Goal: Navigation & Orientation: Find specific page/section

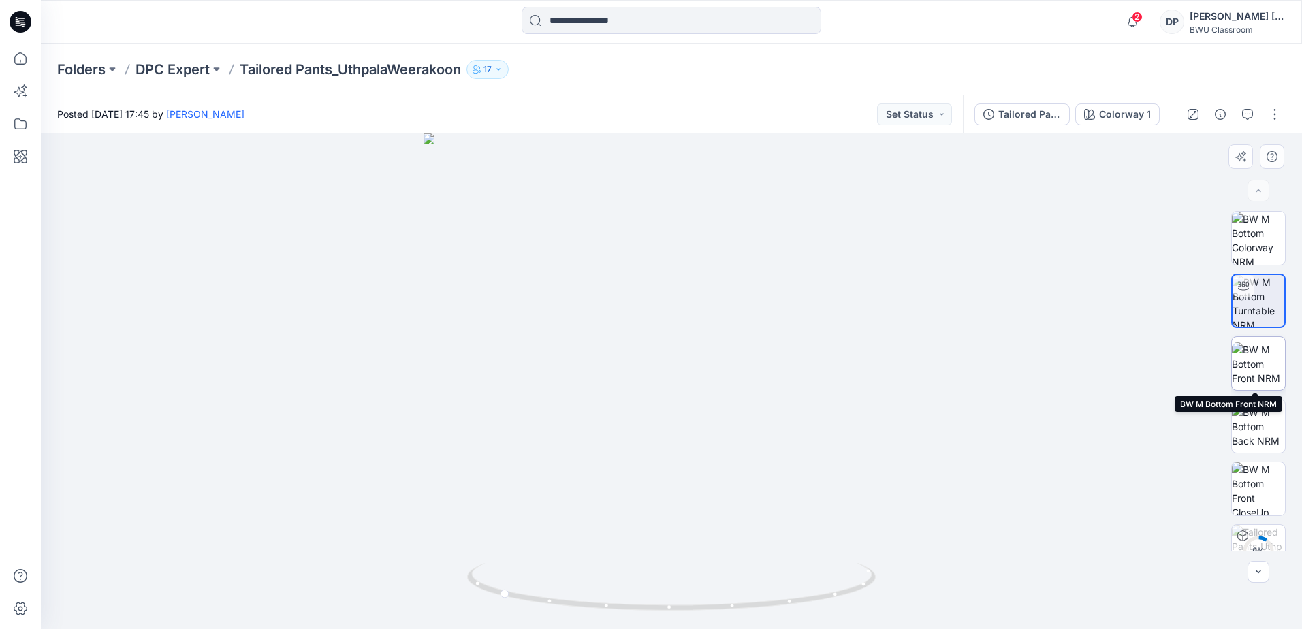
click at [1259, 352] on img at bounding box center [1257, 363] width 53 height 43
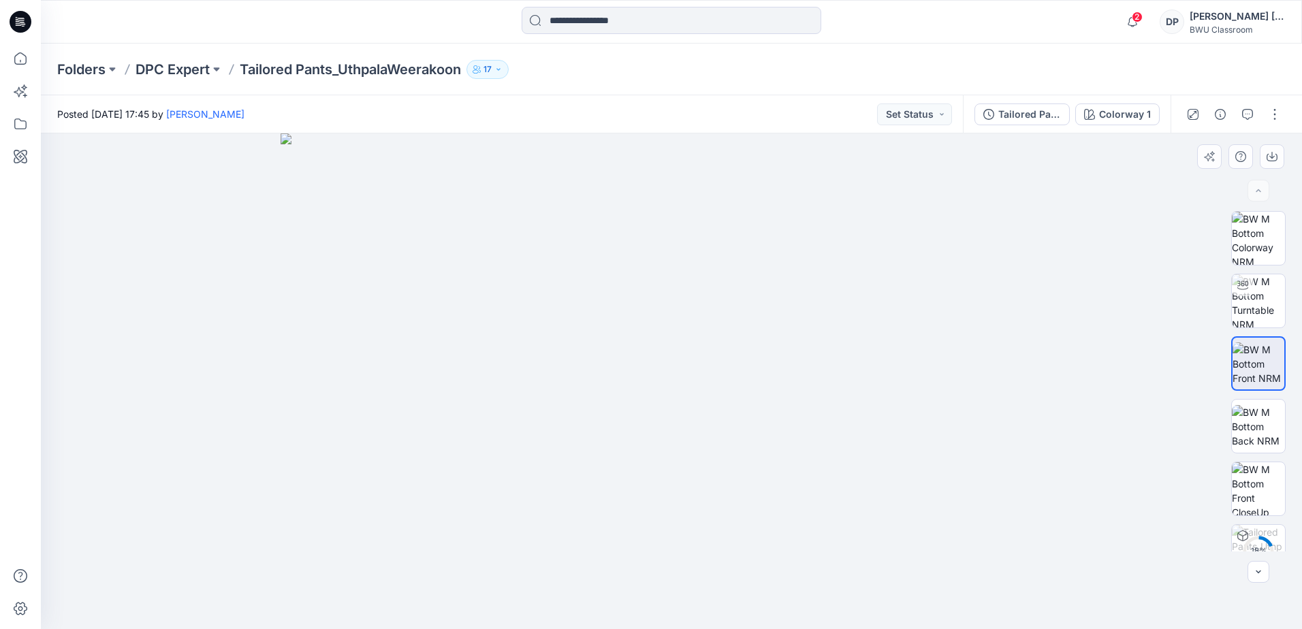
drag, startPoint x: 686, startPoint y: 201, endPoint x: 657, endPoint y: 521, distance: 321.2
click at [657, 521] on img at bounding box center [670, 381] width 781 height 496
drag, startPoint x: 702, startPoint y: 249, endPoint x: 700, endPoint y: 334, distance: 84.4
click at [700, 334] on img at bounding box center [671, 381] width 885 height 496
click at [1278, 293] on img at bounding box center [1257, 300] width 53 height 53
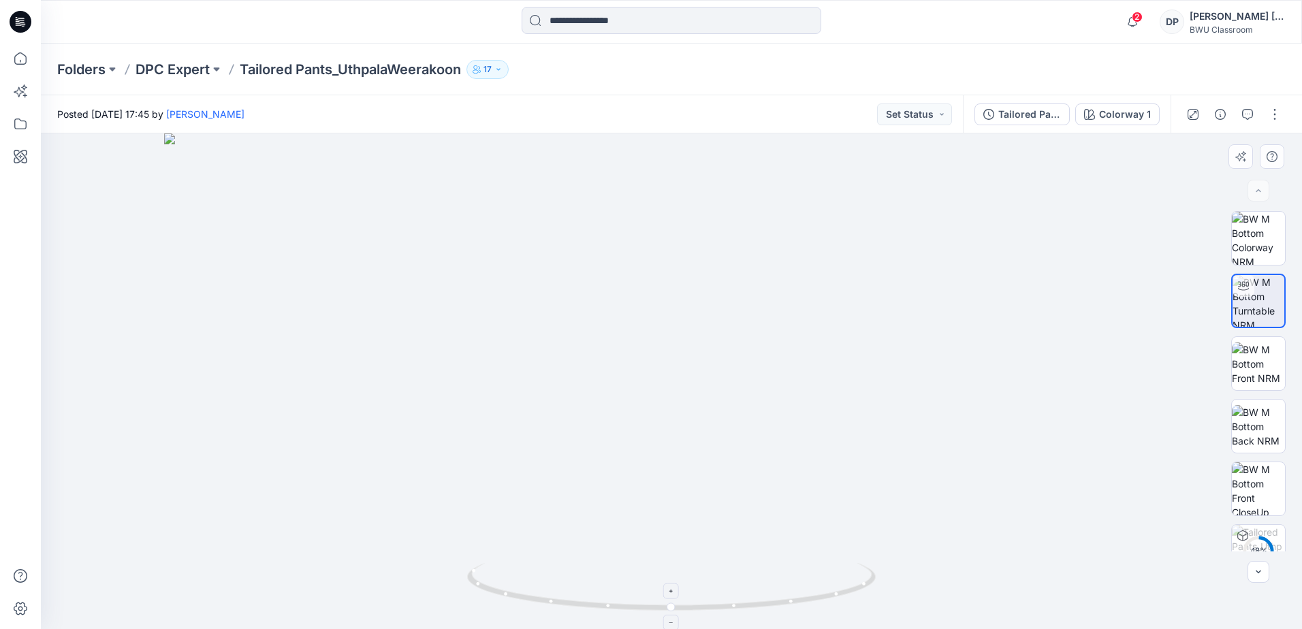
drag, startPoint x: 722, startPoint y: 204, endPoint x: 700, endPoint y: 571, distance: 367.6
click at [702, 578] on div at bounding box center [671, 381] width 1261 height 496
drag, startPoint x: 734, startPoint y: 421, endPoint x: 756, endPoint y: 271, distance: 151.4
click at [756, 271] on img at bounding box center [688, 323] width 2084 height 612
drag, startPoint x: 699, startPoint y: 402, endPoint x: 709, endPoint y: 193, distance: 209.2
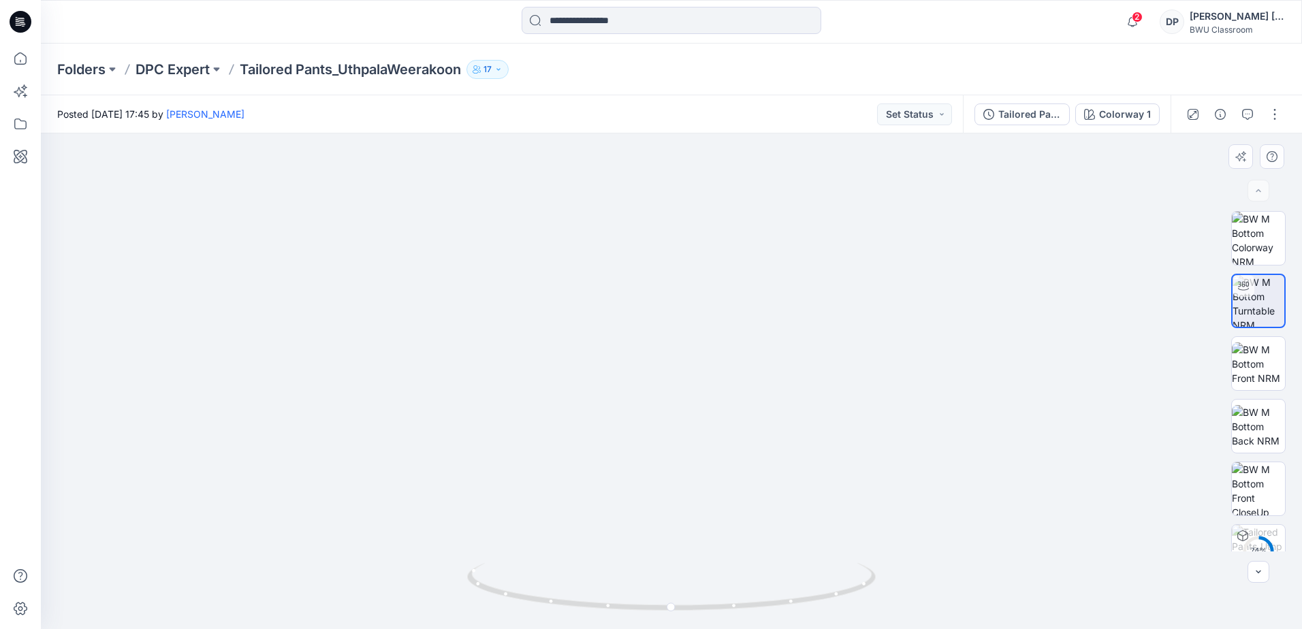
click at [709, 193] on img at bounding box center [684, 276] width 1436 height 706
drag, startPoint x: 786, startPoint y: 282, endPoint x: 803, endPoint y: 197, distance: 86.8
click at [803, 197] on img at bounding box center [672, 267] width 788 height 724
drag, startPoint x: 779, startPoint y: 287, endPoint x: 758, endPoint y: 600, distance: 314.5
click at [758, 600] on div at bounding box center [671, 381] width 1261 height 496
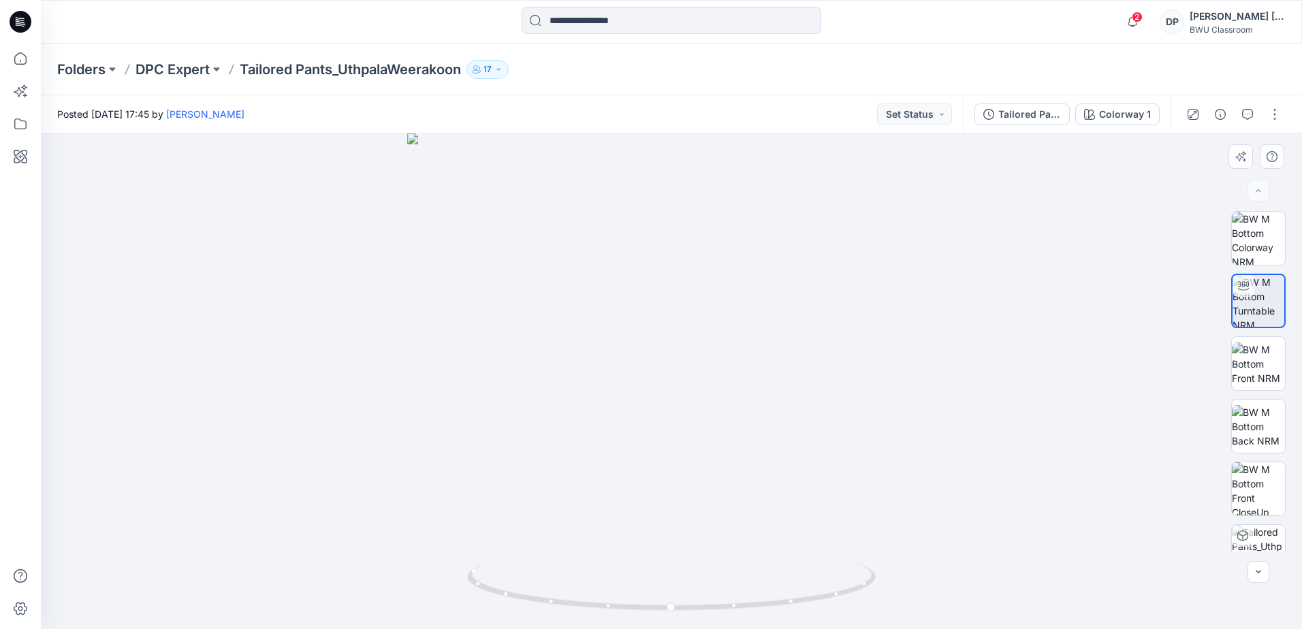
drag, startPoint x: 735, startPoint y: 278, endPoint x: 744, endPoint y: 391, distance: 113.4
click at [744, 391] on img at bounding box center [671, 381] width 528 height 496
drag, startPoint x: 675, startPoint y: 605, endPoint x: 724, endPoint y: 604, distance: 48.4
click at [724, 604] on icon at bounding box center [673, 588] width 412 height 51
drag, startPoint x: 691, startPoint y: 467, endPoint x: 711, endPoint y: 315, distance: 153.1
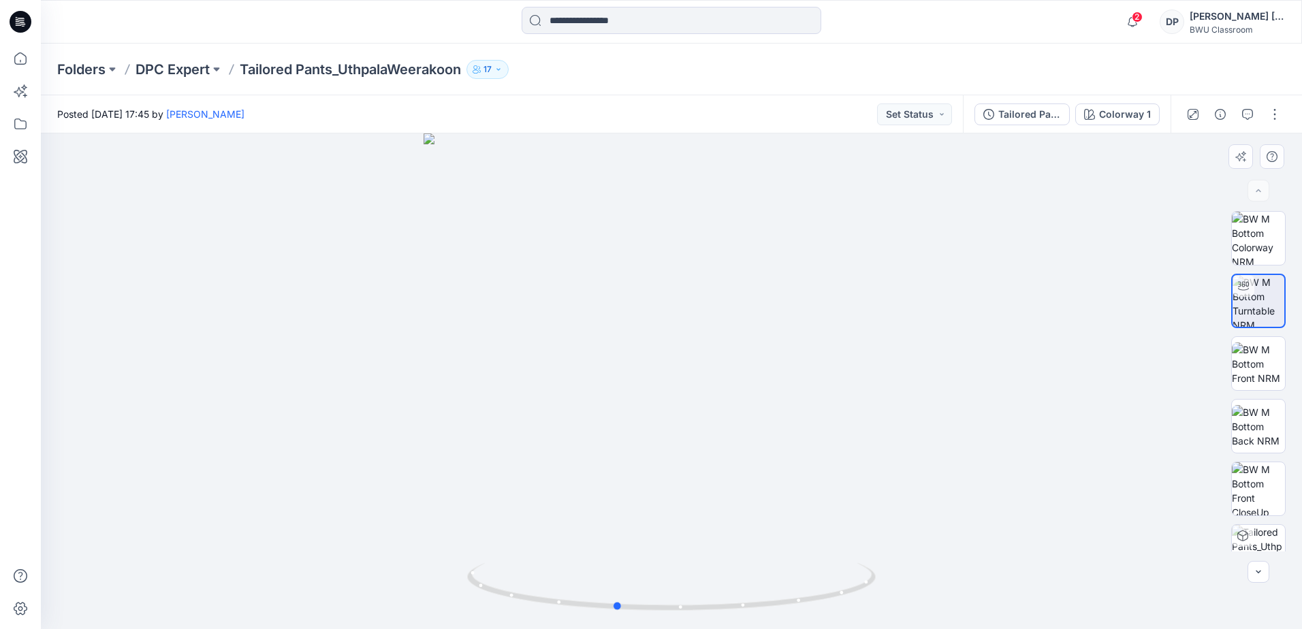
click at [711, 315] on div at bounding box center [671, 381] width 1261 height 496
drag, startPoint x: 628, startPoint y: 605, endPoint x: 583, endPoint y: 583, distance: 49.0
click at [583, 583] on icon at bounding box center [673, 588] width 412 height 51
drag, startPoint x: 805, startPoint y: 461, endPoint x: 752, endPoint y: 312, distance: 157.4
click at [752, 312] on img at bounding box center [650, 347] width 2084 height 564
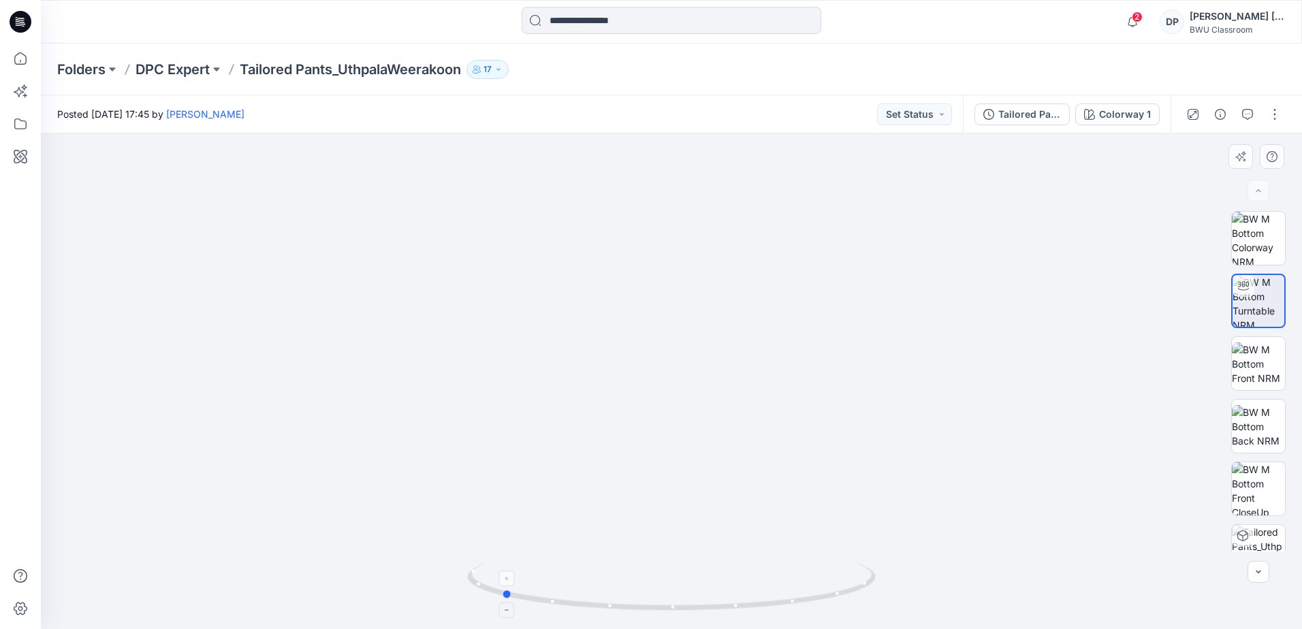
drag, startPoint x: 586, startPoint y: 609, endPoint x: 506, endPoint y: 609, distance: 79.7
click at [506, 609] on icon at bounding box center [673, 588] width 412 height 51
drag, startPoint x: 572, startPoint y: 323, endPoint x: 612, endPoint y: 264, distance: 71.0
click at [612, 264] on img at bounding box center [651, 274] width 2084 height 709
drag, startPoint x: 641, startPoint y: 257, endPoint x: 766, endPoint y: 306, distance: 133.6
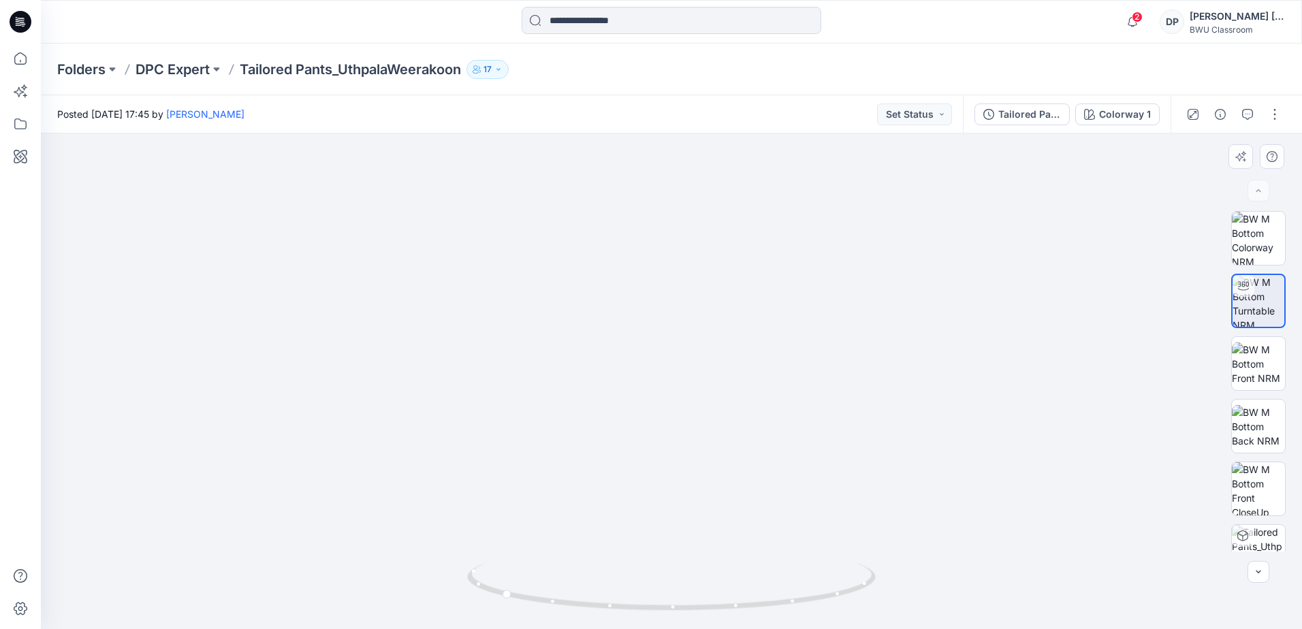
click at [766, 306] on img at bounding box center [793, 298] width 2084 height 661
drag, startPoint x: 839, startPoint y: 377, endPoint x: 682, endPoint y: 293, distance: 178.2
click at [682, 293] on img at bounding box center [621, 251] width 2084 height 756
drag, startPoint x: 673, startPoint y: 285, endPoint x: 754, endPoint y: 323, distance: 90.1
click at [754, 323] on img at bounding box center [750, 274] width 2084 height 709
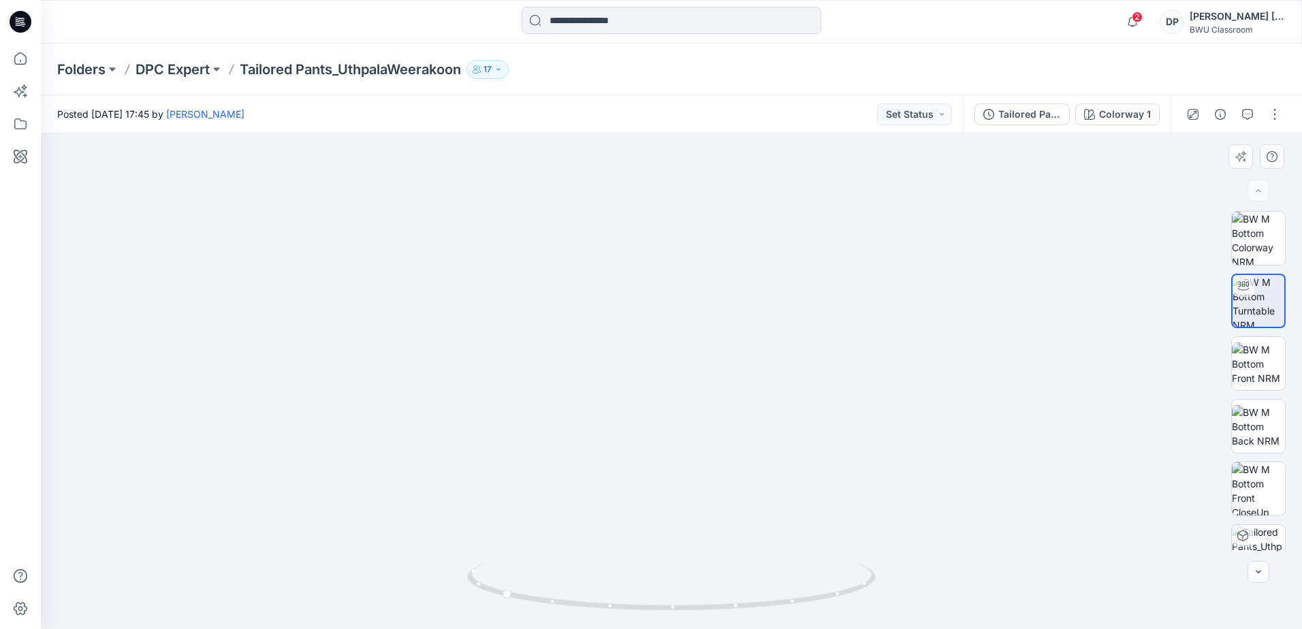
drag, startPoint x: 719, startPoint y: 378, endPoint x: 746, endPoint y: 290, distance: 92.6
click at [746, 290] on img at bounding box center [671, 326] width 658 height 606
drag, startPoint x: 664, startPoint y: 393, endPoint x: 754, endPoint y: 238, distance: 179.3
click at [754, 238] on img at bounding box center [671, 170] width 1047 height 917
drag, startPoint x: 750, startPoint y: 232, endPoint x: 788, endPoint y: 151, distance: 89.2
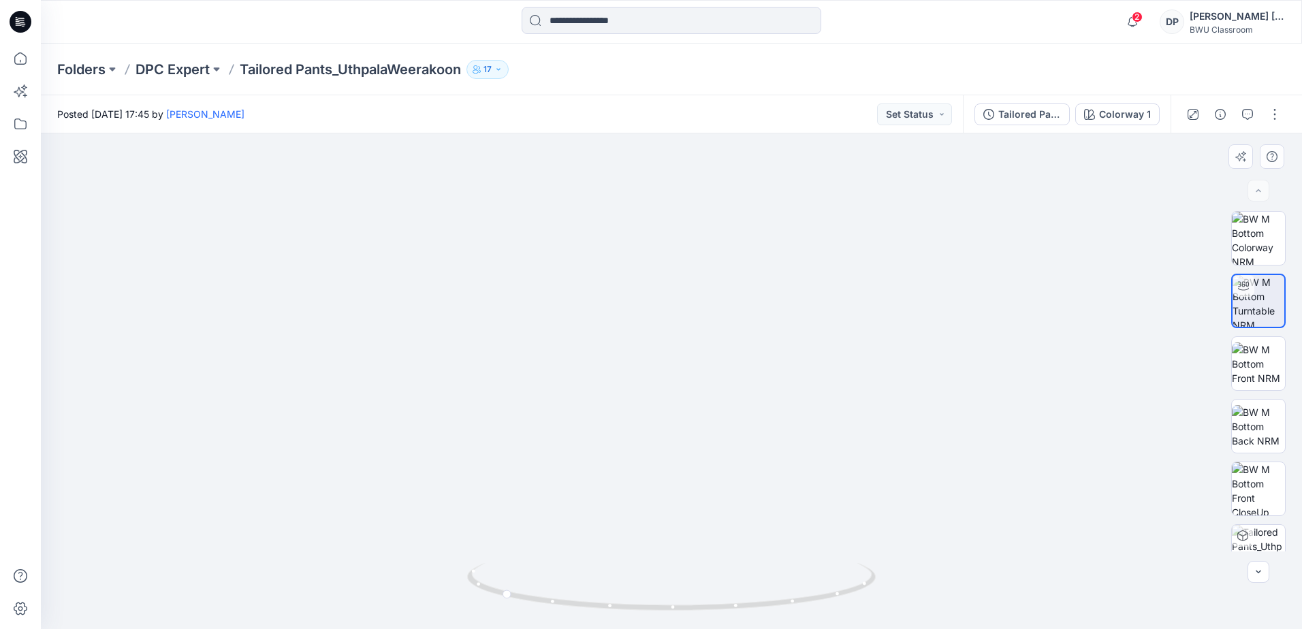
click at [788, 151] on img at bounding box center [671, 105] width 1047 height 1047
drag, startPoint x: 508, startPoint y: 598, endPoint x: 693, endPoint y: 598, distance: 185.2
click at [693, 598] on icon at bounding box center [673, 588] width 412 height 51
drag, startPoint x: 719, startPoint y: 182, endPoint x: 690, endPoint y: 520, distance: 339.6
click at [690, 520] on img at bounding box center [671, 173] width 1014 height 912
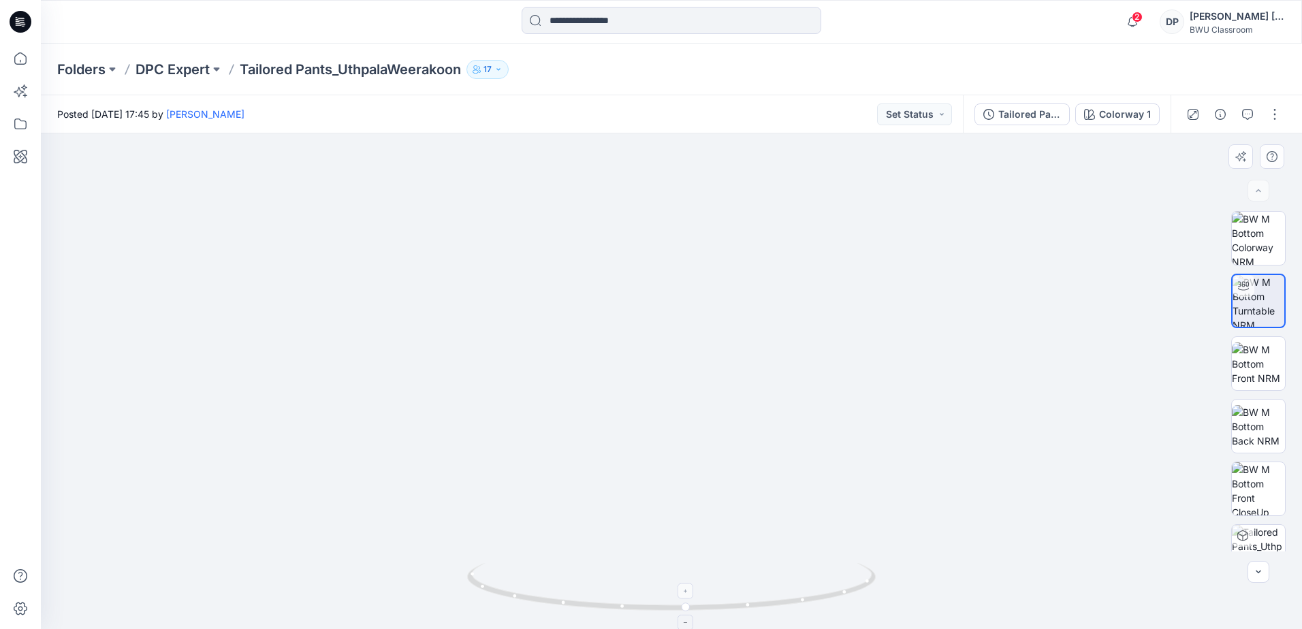
drag, startPoint x: 697, startPoint y: 205, endPoint x: 659, endPoint y: 585, distance: 381.8
click at [659, 585] on div at bounding box center [671, 381] width 1261 height 496
drag, startPoint x: 614, startPoint y: 479, endPoint x: 831, endPoint y: 345, distance: 254.3
click at [831, 345] on img at bounding box center [772, 314] width 2084 height 629
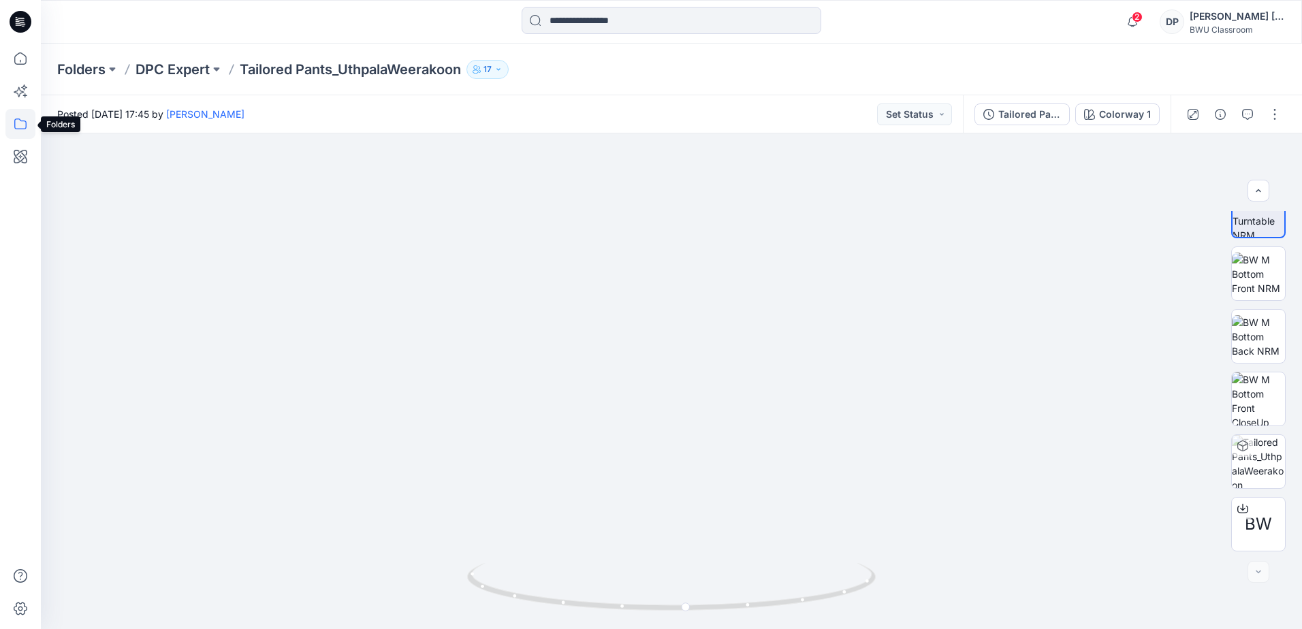
click at [17, 126] on icon at bounding box center [20, 124] width 30 height 30
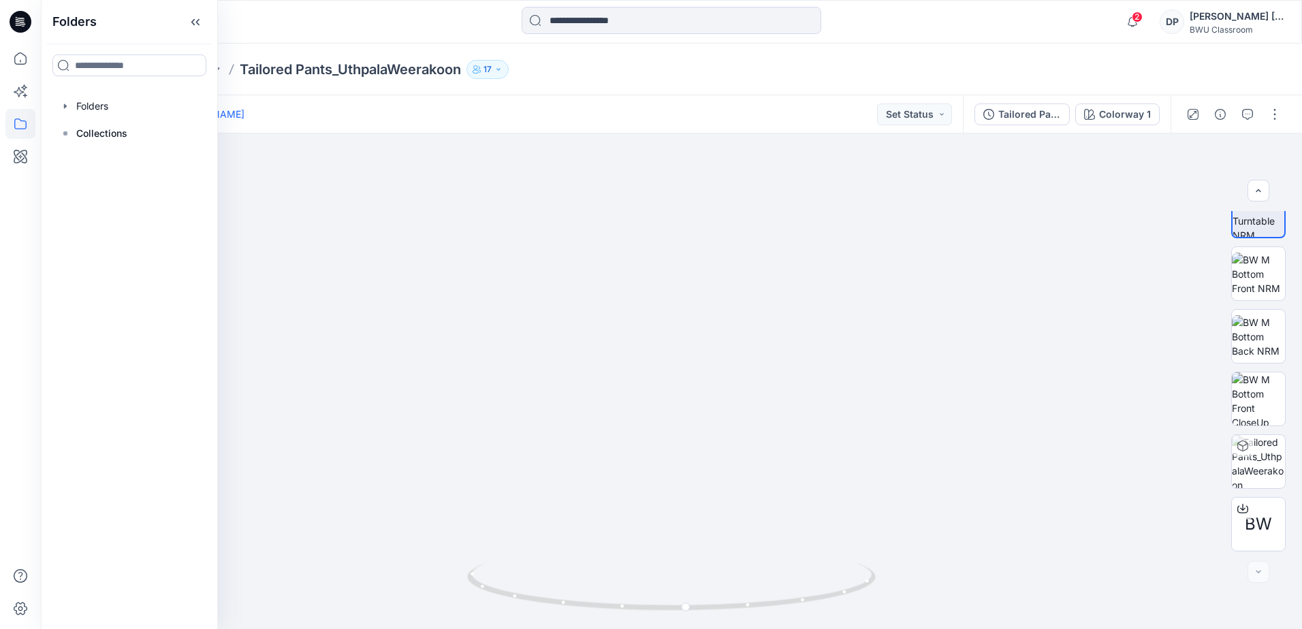
click at [73, 99] on div at bounding box center [129, 106] width 155 height 27
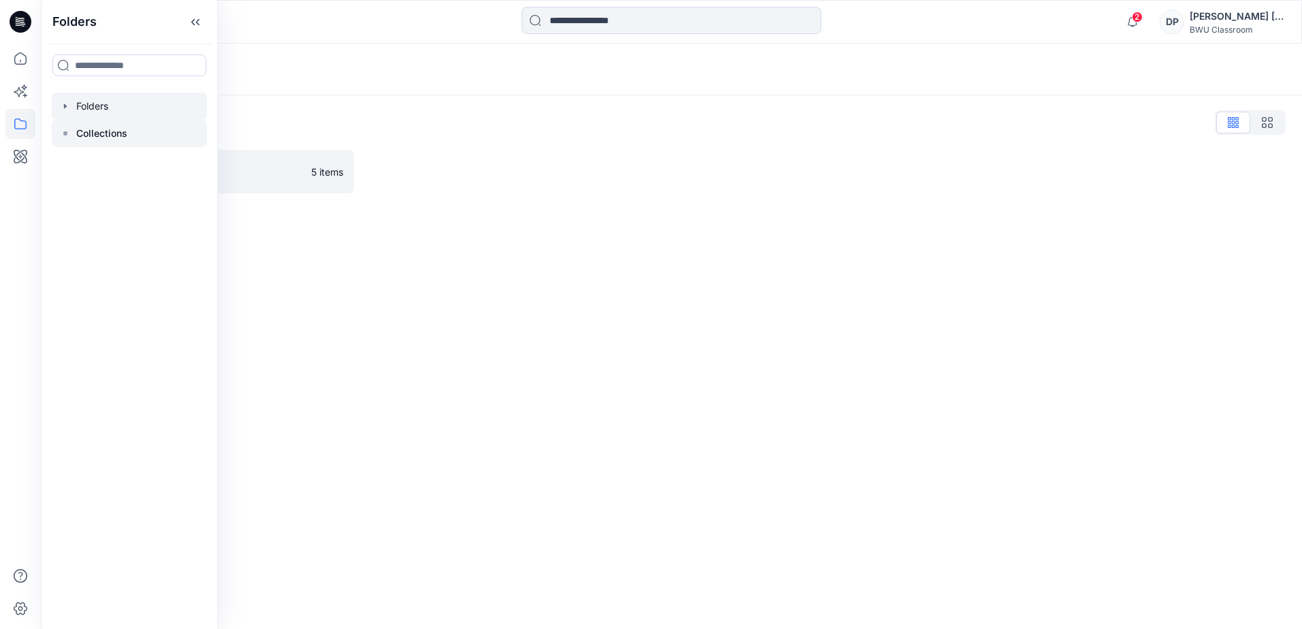
click at [73, 135] on div at bounding box center [129, 133] width 155 height 27
click at [83, 106] on div at bounding box center [129, 106] width 155 height 27
drag, startPoint x: 81, startPoint y: 101, endPoint x: 71, endPoint y: 106, distance: 11.0
click at [77, 104] on div at bounding box center [129, 106] width 155 height 27
click at [67, 107] on icon "button" at bounding box center [65, 106] width 11 height 11
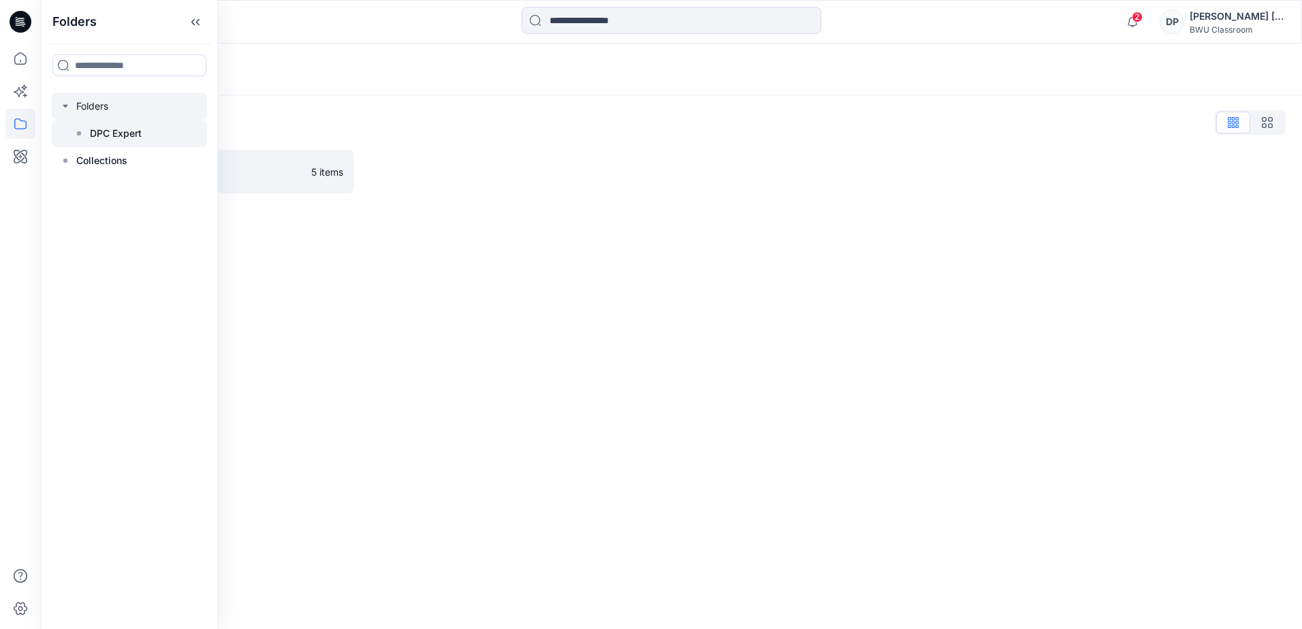
click at [86, 129] on div at bounding box center [129, 133] width 155 height 27
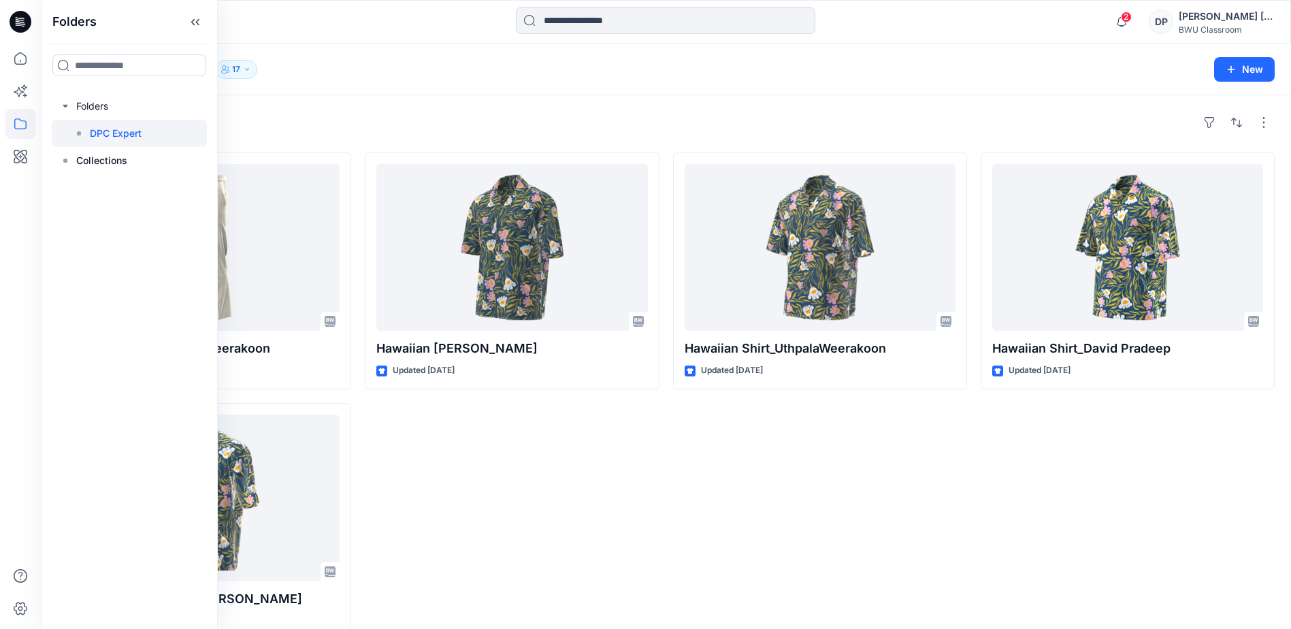
click at [518, 500] on div "Hawaiian Shirt_Lisha [PERSON_NAME] Updated [DATE]" at bounding box center [512, 395] width 294 height 487
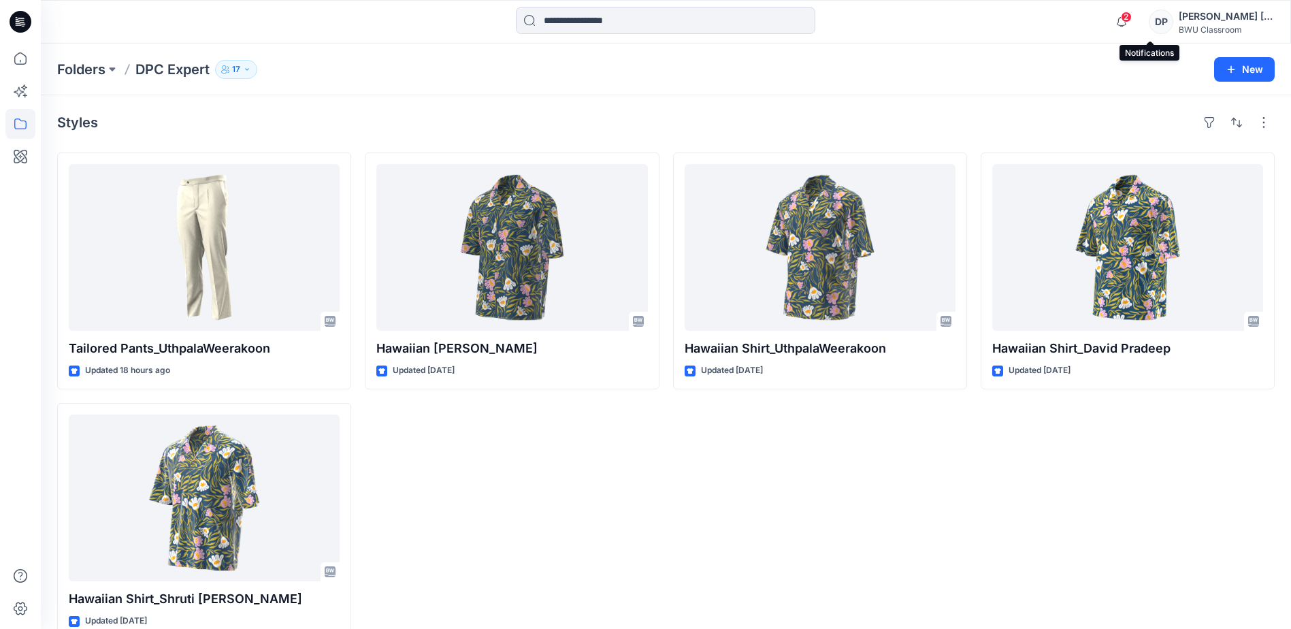
click at [1132, 16] on span "2" at bounding box center [1126, 17] width 11 height 11
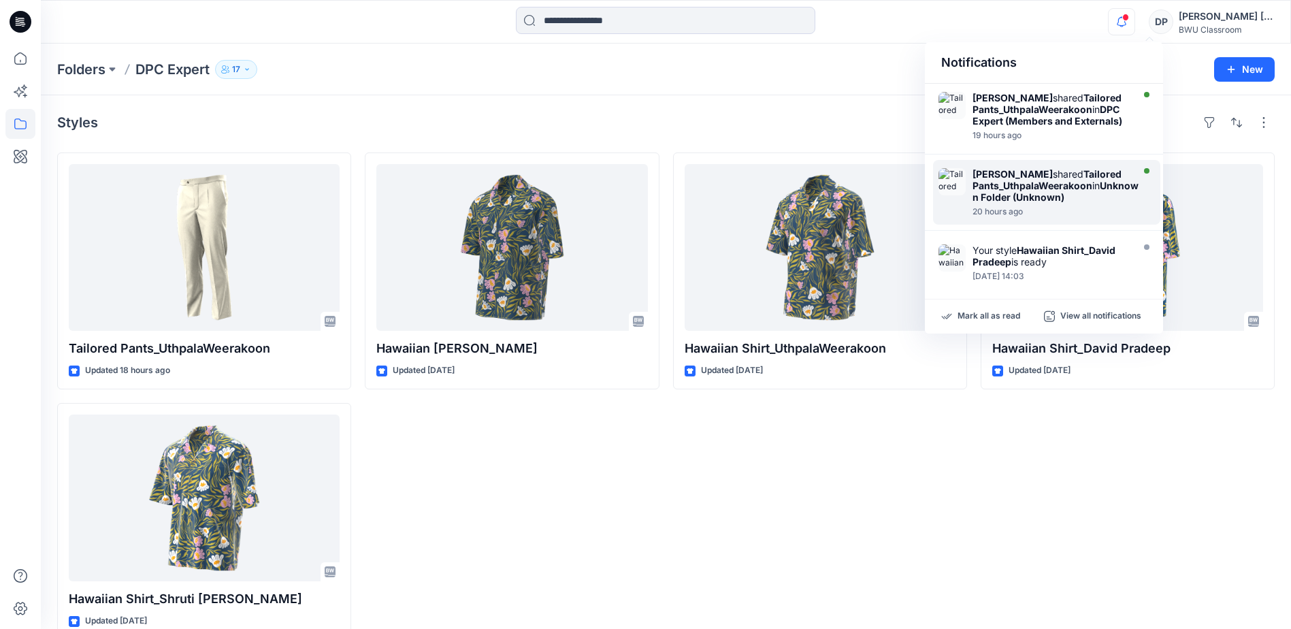
click at [1032, 180] on strong "[PERSON_NAME]" at bounding box center [1013, 174] width 80 height 12
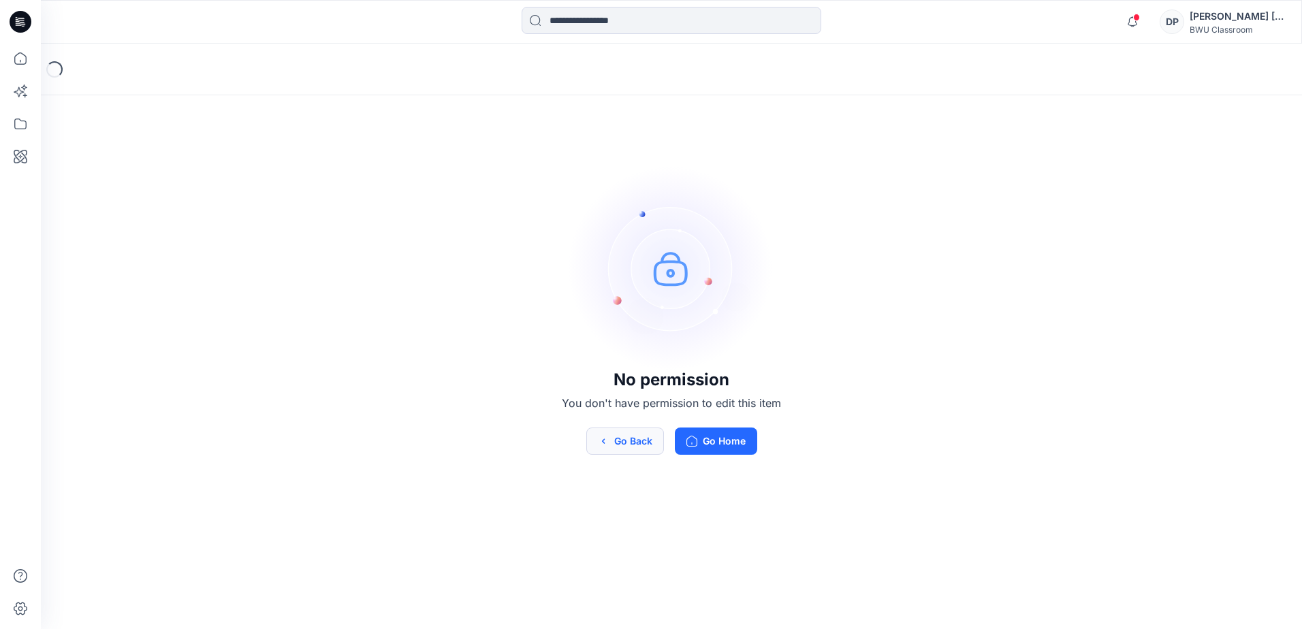
click at [598, 439] on icon "button" at bounding box center [603, 441] width 11 height 11
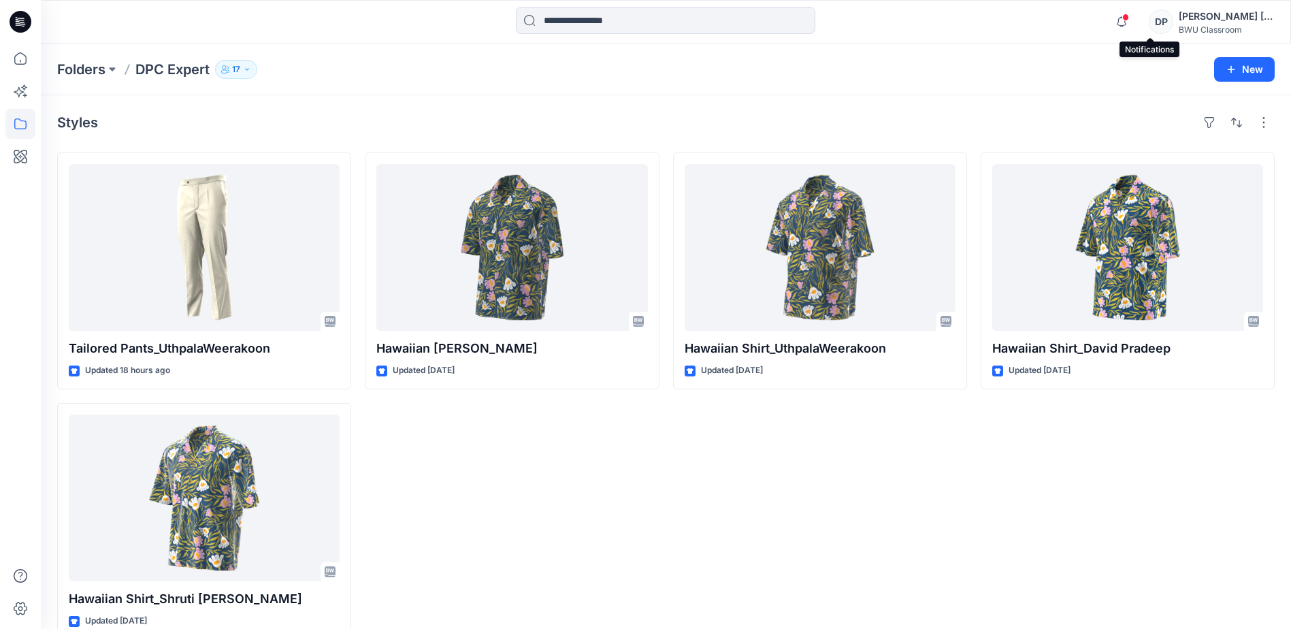
click at [1129, 16] on span at bounding box center [1126, 17] width 7 height 7
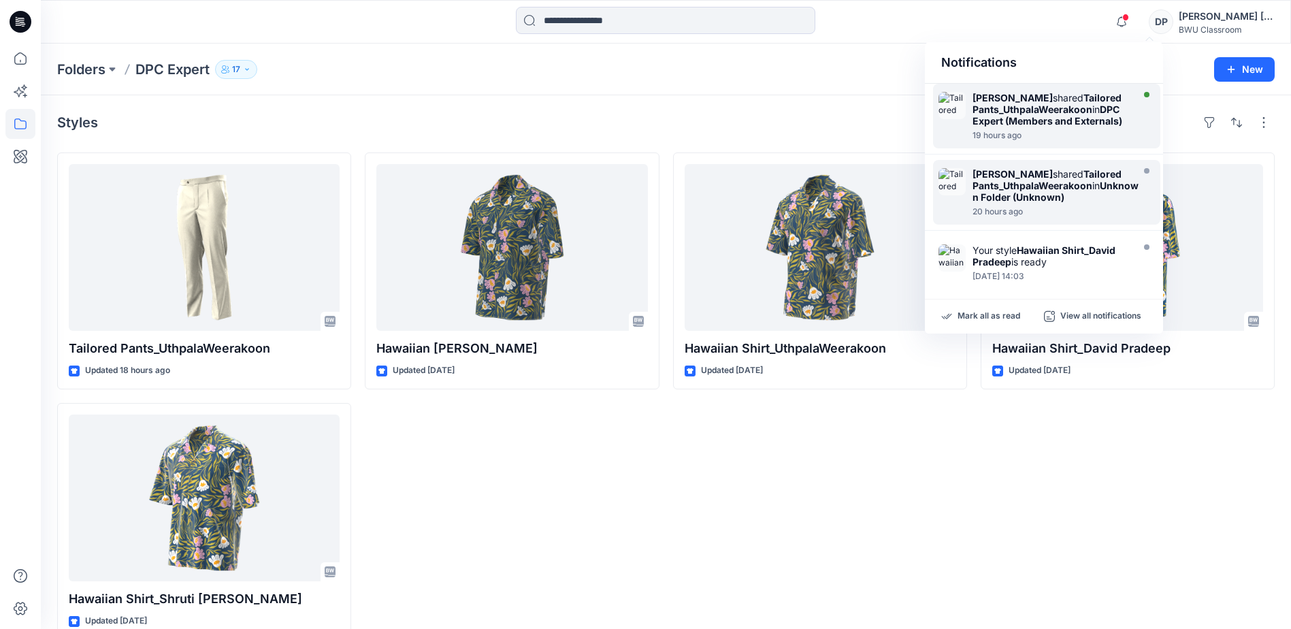
click at [1067, 127] on strong "DPC Expert (Members and Externals)" at bounding box center [1048, 114] width 150 height 23
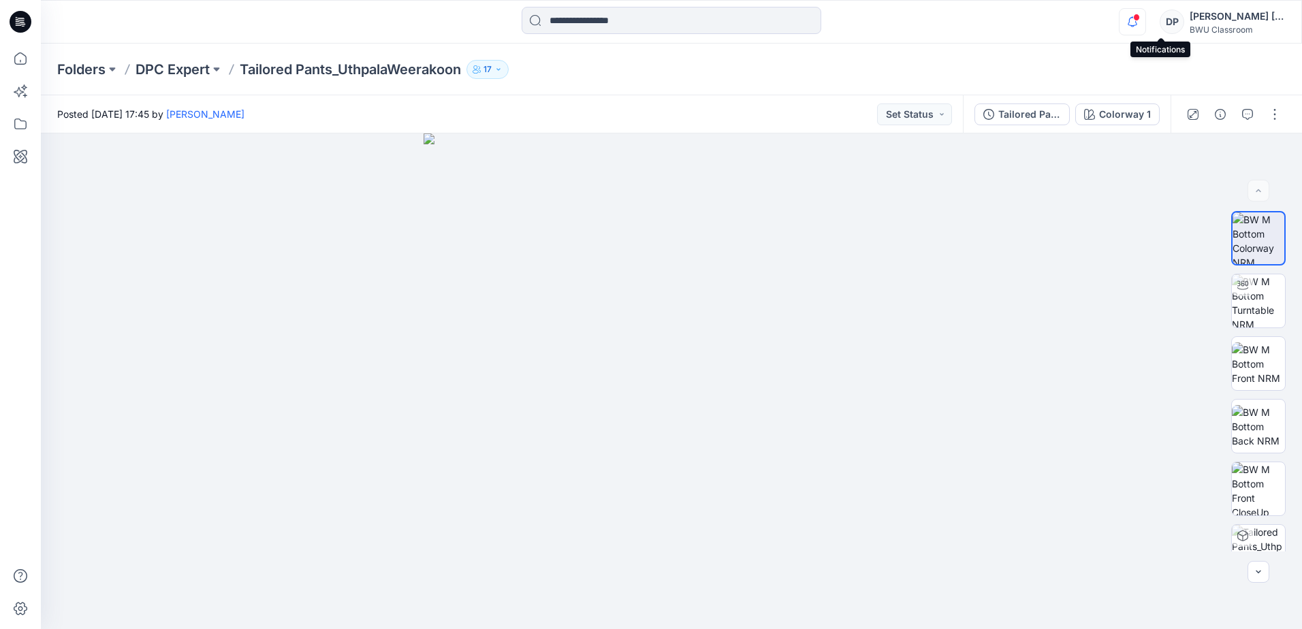
click at [1145, 15] on icon "button" at bounding box center [1132, 21] width 26 height 27
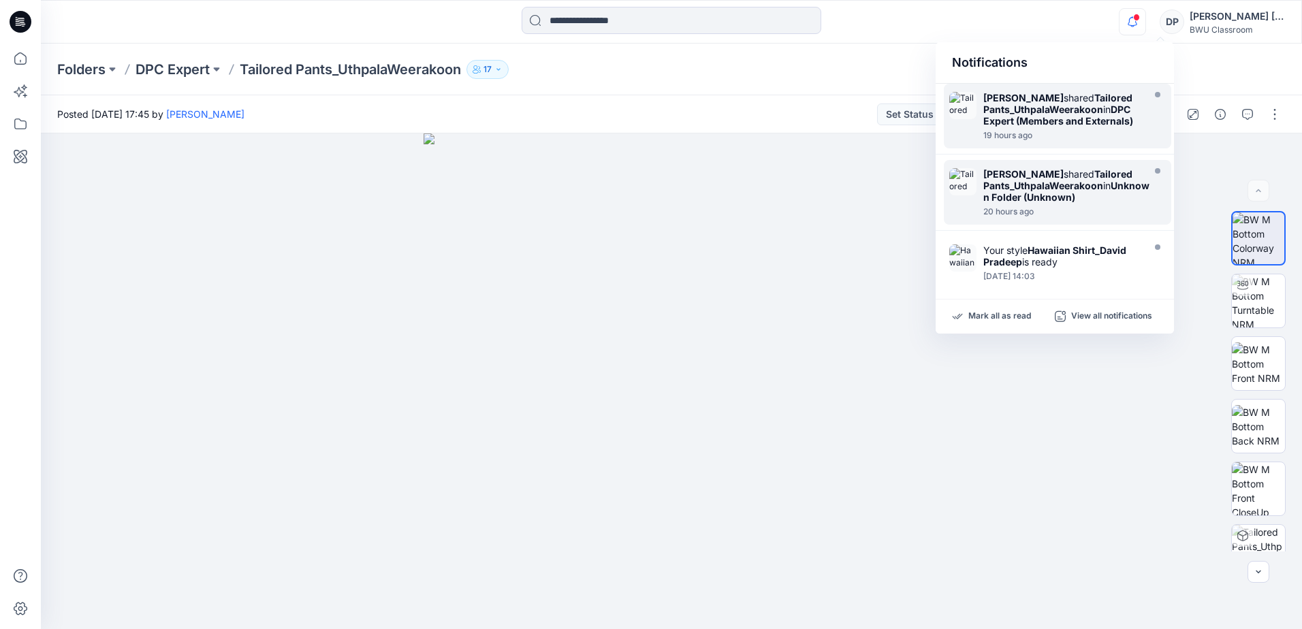
click at [1214, 61] on div "Folders DPC Expert Tailored Pants_UthpalaWeerakoon 17" at bounding box center [671, 70] width 1261 height 52
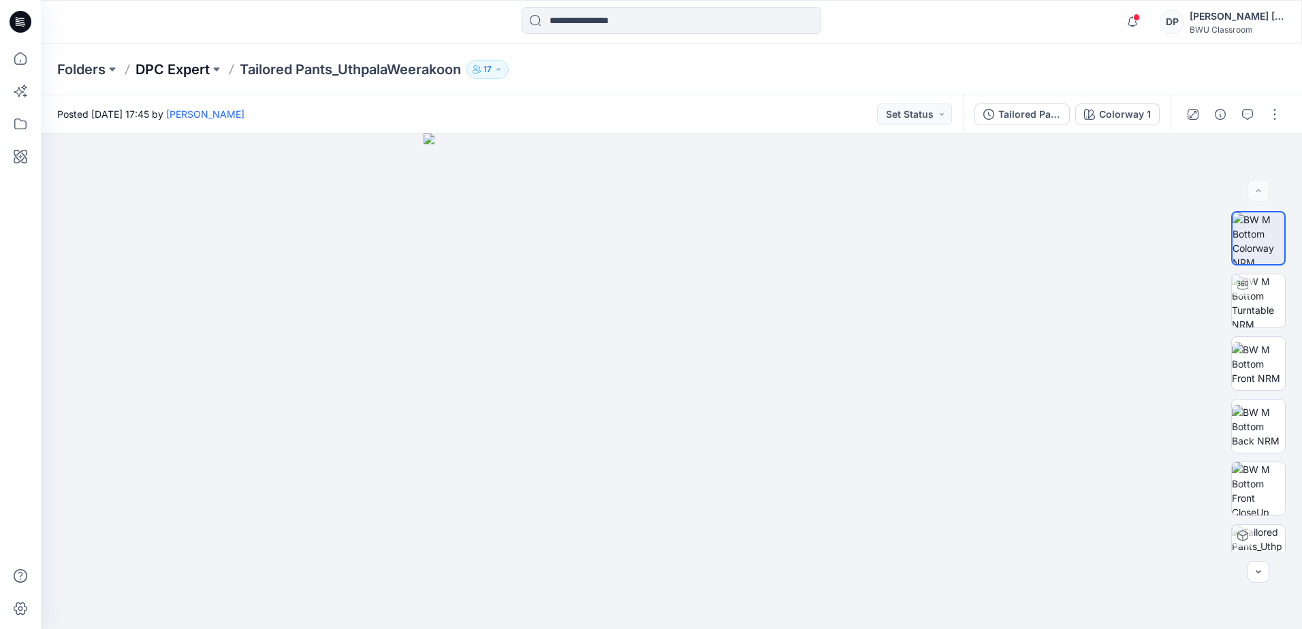
click at [184, 69] on p "DPC Expert" at bounding box center [172, 69] width 74 height 19
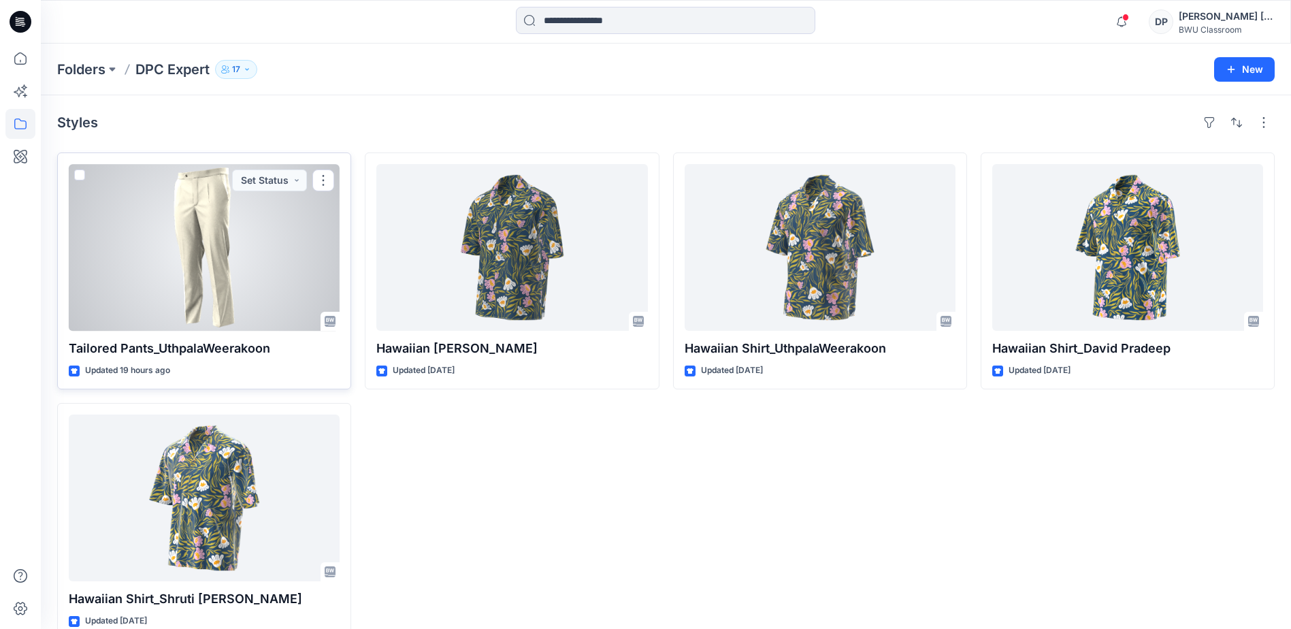
click at [240, 276] on div at bounding box center [204, 247] width 271 height 167
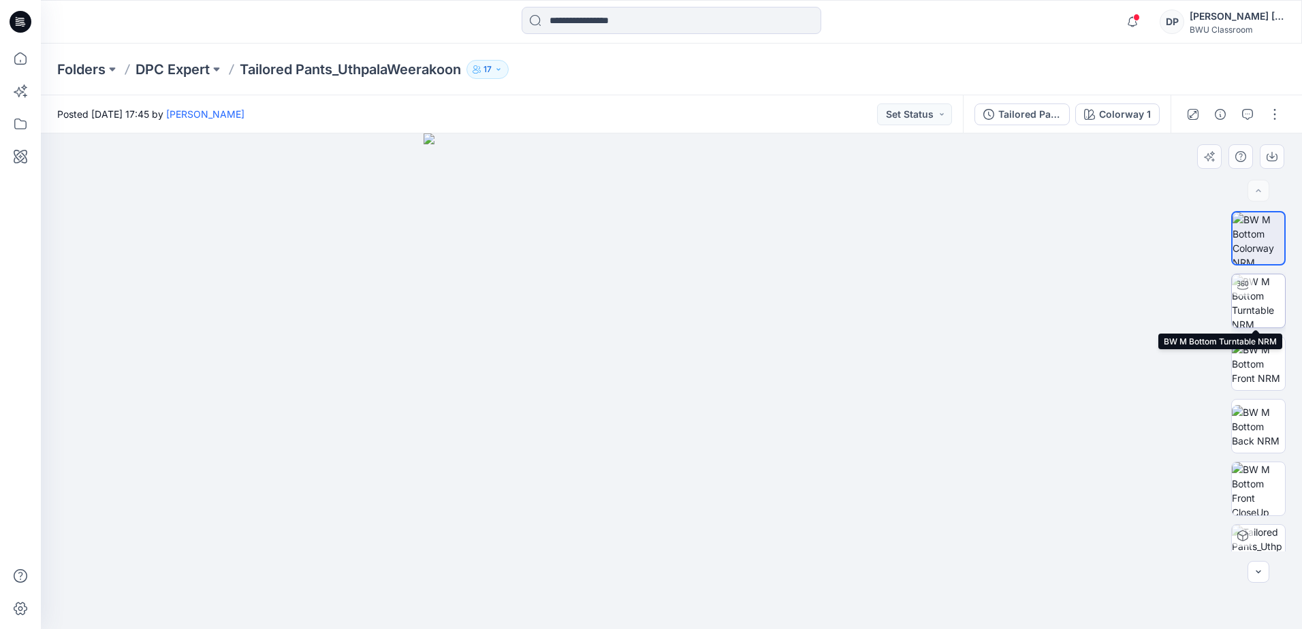
click at [1248, 290] on div at bounding box center [1242, 285] width 22 height 22
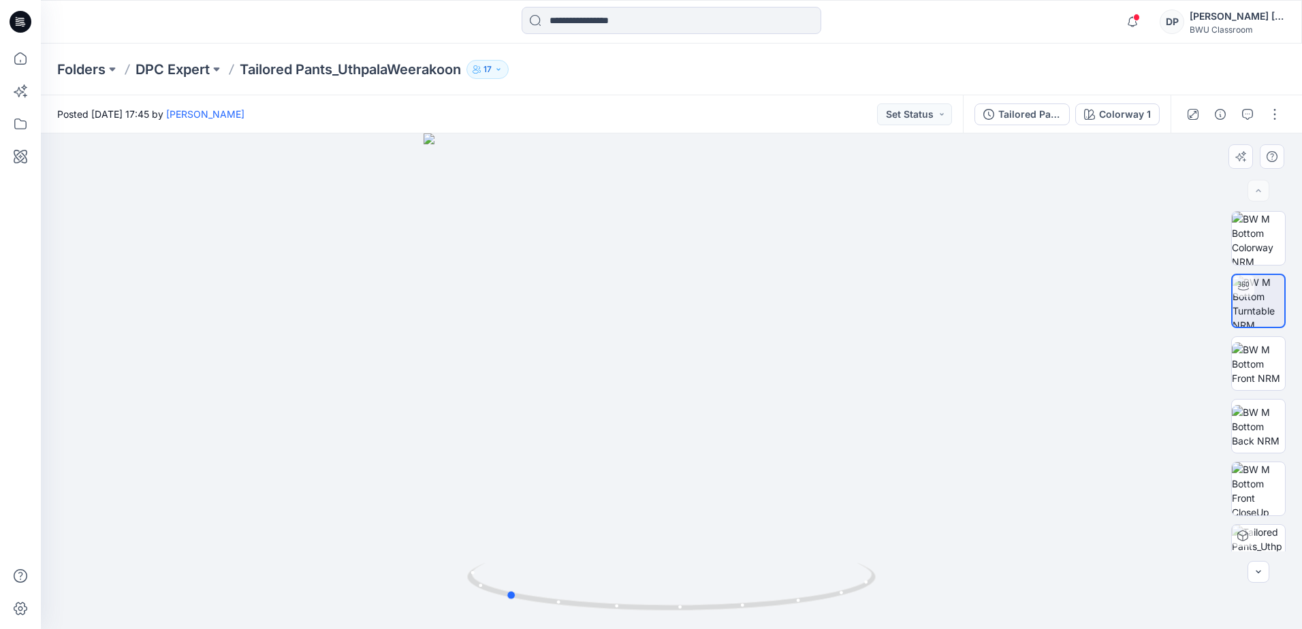
drag, startPoint x: 669, startPoint y: 611, endPoint x: 912, endPoint y: 591, distance: 243.9
click at [912, 591] on div at bounding box center [671, 381] width 1261 height 496
drag, startPoint x: 788, startPoint y: 161, endPoint x: 752, endPoint y: 532, distance: 373.4
click at [752, 532] on img at bounding box center [656, 241] width 1533 height 775
drag, startPoint x: 781, startPoint y: 372, endPoint x: 763, endPoint y: 329, distance: 47.3
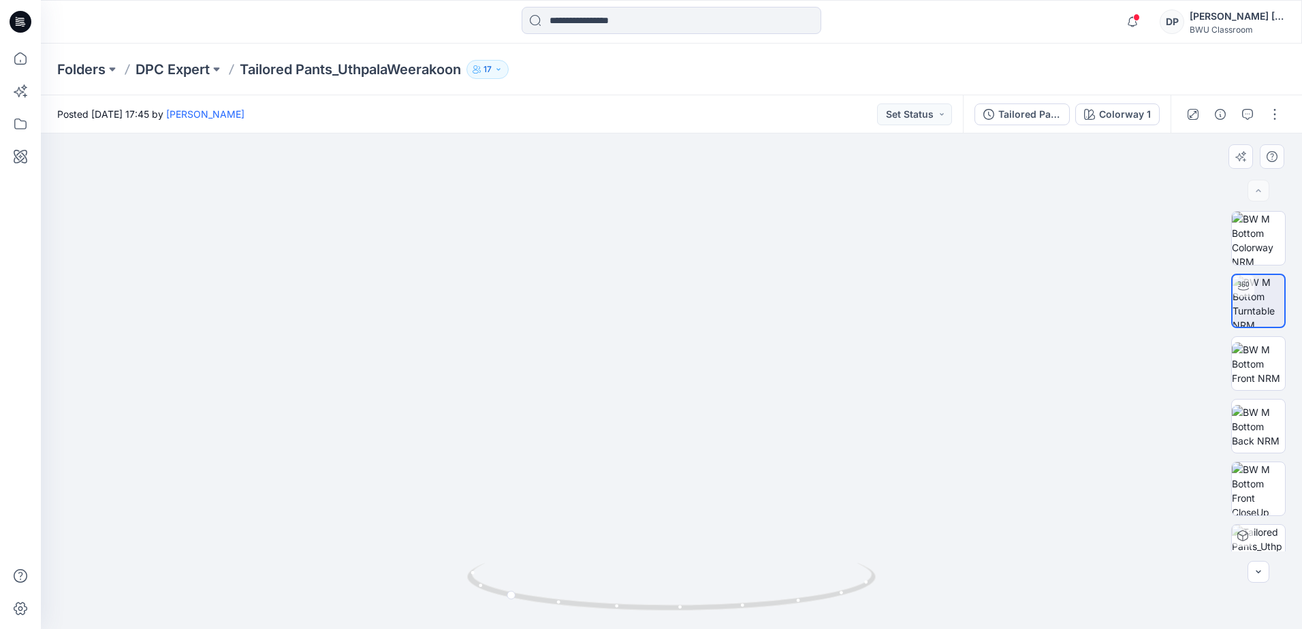
click at [763, 329] on img at bounding box center [544, 247] width 2084 height 764
drag, startPoint x: 513, startPoint y: 600, endPoint x: 720, endPoint y: 474, distance: 242.5
click at [703, 602] on icon at bounding box center [673, 588] width 412 height 51
drag, startPoint x: 683, startPoint y: 197, endPoint x: 714, endPoint y: 390, distance: 195.2
click at [714, 390] on img at bounding box center [671, 381] width 1014 height 496
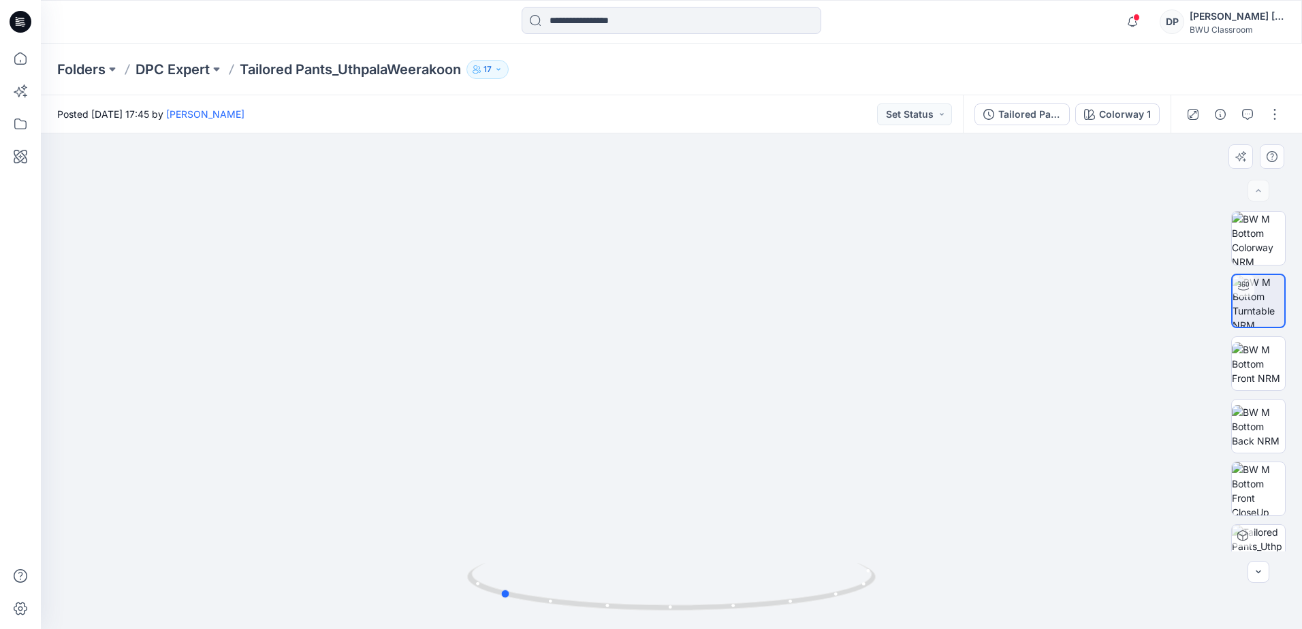
drag, startPoint x: 694, startPoint y: 607, endPoint x: 905, endPoint y: 579, distance: 213.5
click at [905, 579] on div at bounding box center [671, 381] width 1261 height 496
drag, startPoint x: 507, startPoint y: 596, endPoint x: 308, endPoint y: 538, distance: 207.9
click at [308, 538] on div at bounding box center [671, 381] width 1261 height 496
drag, startPoint x: 719, startPoint y: 411, endPoint x: 728, endPoint y: 593, distance: 182.0
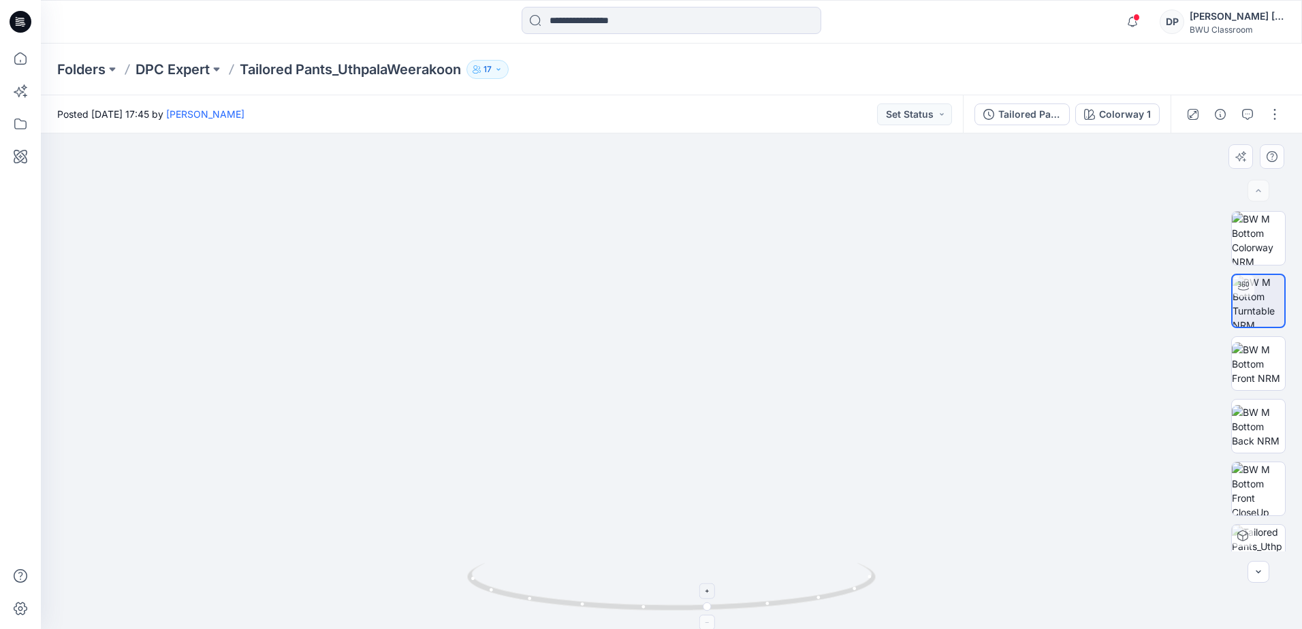
click at [728, 593] on div at bounding box center [671, 381] width 1261 height 496
drag, startPoint x: 732, startPoint y: 306, endPoint x: 409, endPoint y: 323, distance: 323.8
click at [409, 323] on div at bounding box center [671, 381] width 1261 height 496
drag, startPoint x: 690, startPoint y: 465, endPoint x: 393, endPoint y: 317, distance: 331.8
click at [680, 336] on img at bounding box center [665, 319] width 2084 height 620
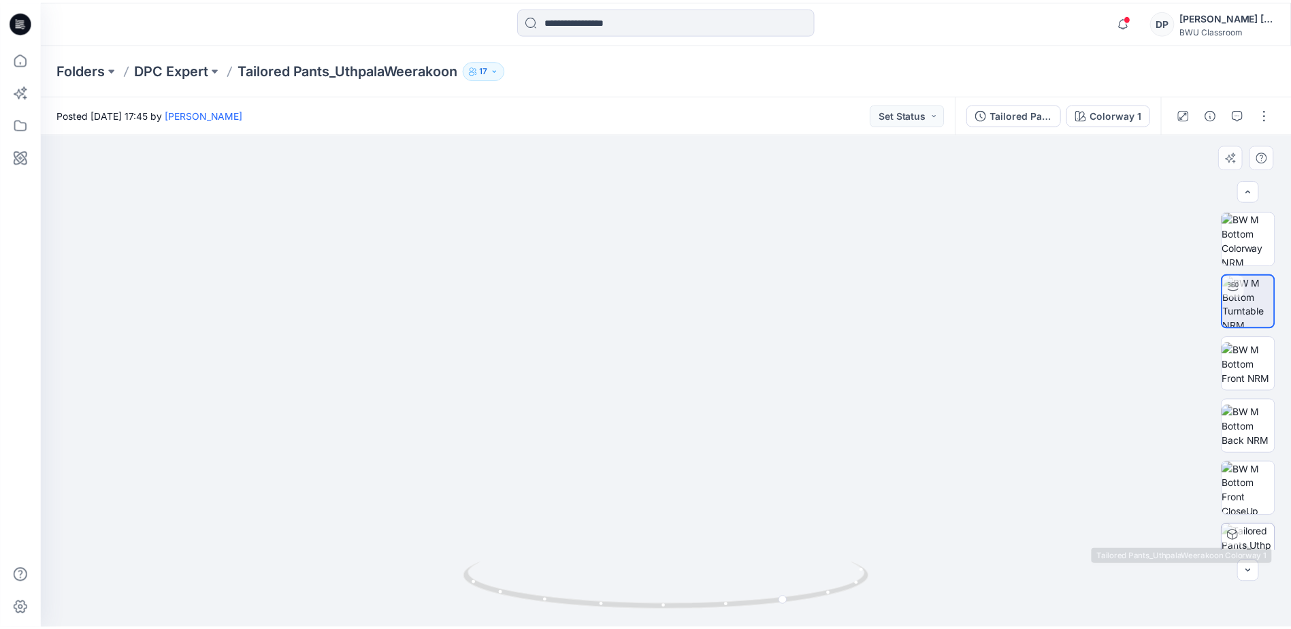
scroll to position [90, 0]
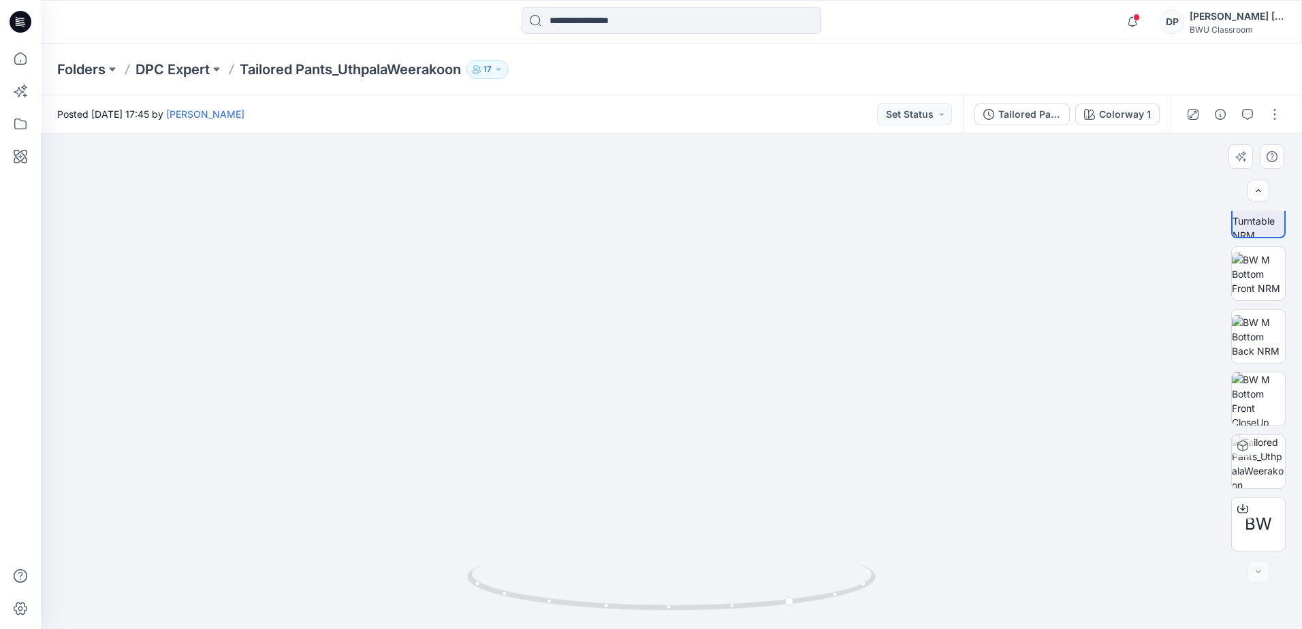
drag, startPoint x: 915, startPoint y: 388, endPoint x: 780, endPoint y: 375, distance: 135.4
click at [780, 375] on img at bounding box center [584, 336] width 1436 height 585
drag, startPoint x: 641, startPoint y: 325, endPoint x: 678, endPoint y: 419, distance: 100.9
click at [678, 419] on img at bounding box center [621, 381] width 1436 height 496
drag, startPoint x: 793, startPoint y: 605, endPoint x: 1064, endPoint y: 534, distance: 280.2
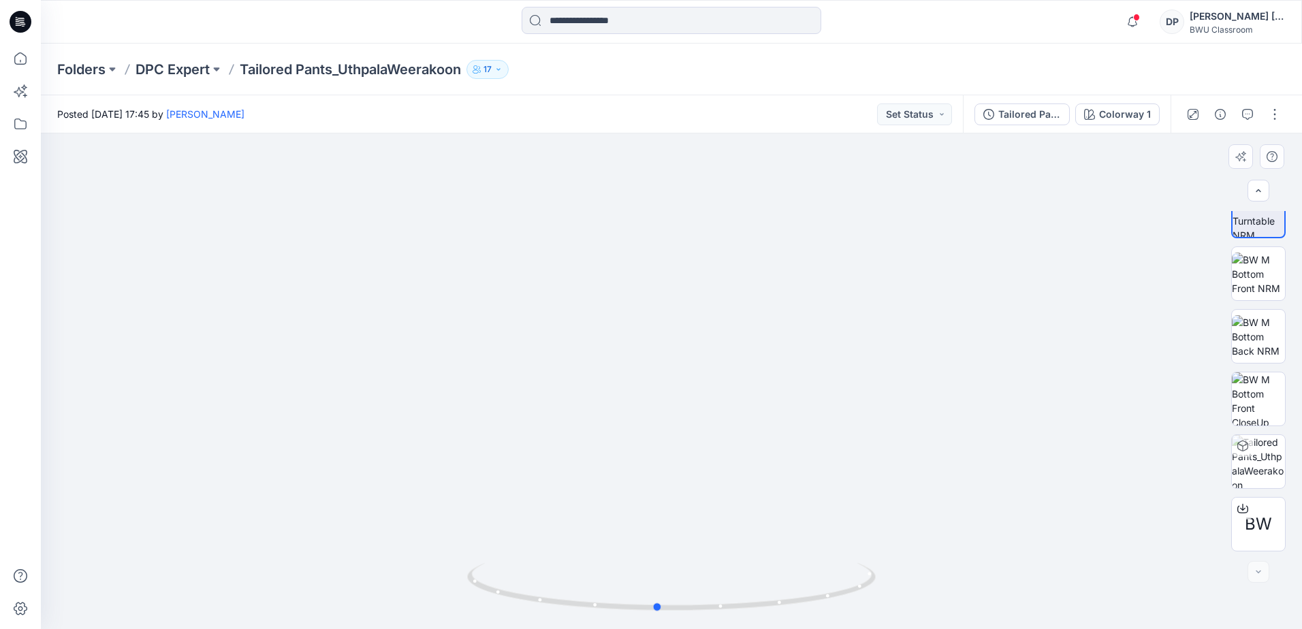
click at [1064, 534] on div at bounding box center [671, 381] width 1261 height 496
click at [1269, 456] on img at bounding box center [1257, 461] width 53 height 53
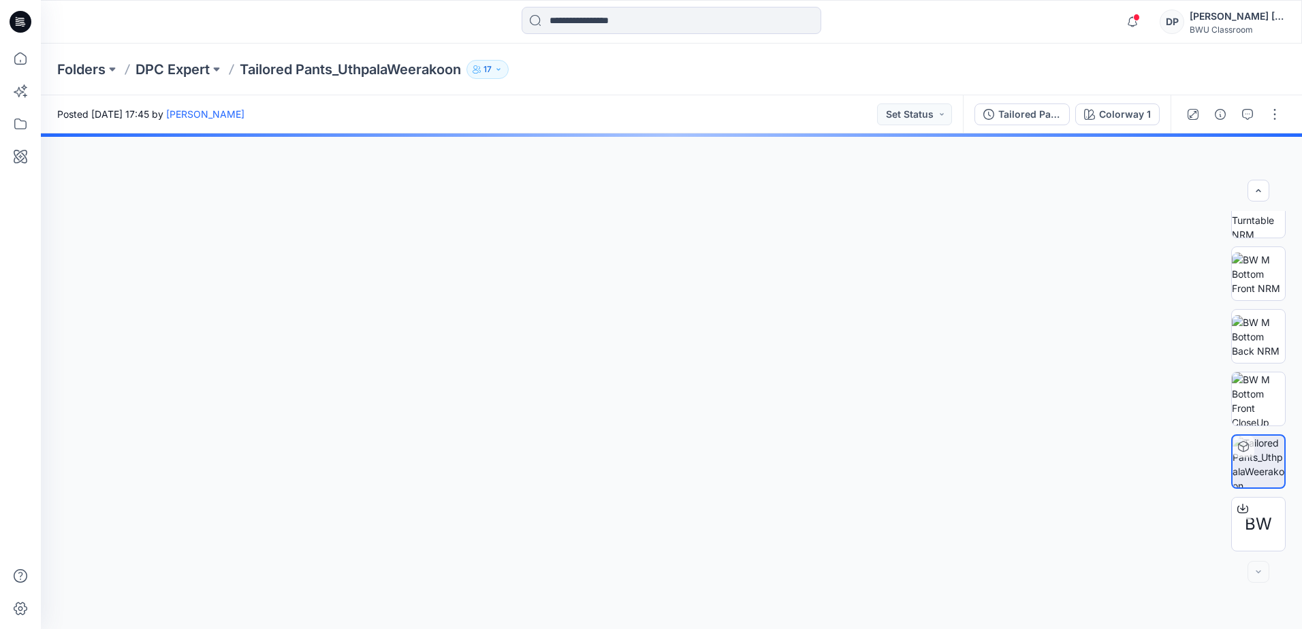
click at [660, 372] on div at bounding box center [671, 381] width 1261 height 496
click at [1242, 448] on icon at bounding box center [1243, 446] width 11 height 11
click at [1268, 383] on img at bounding box center [1257, 398] width 53 height 53
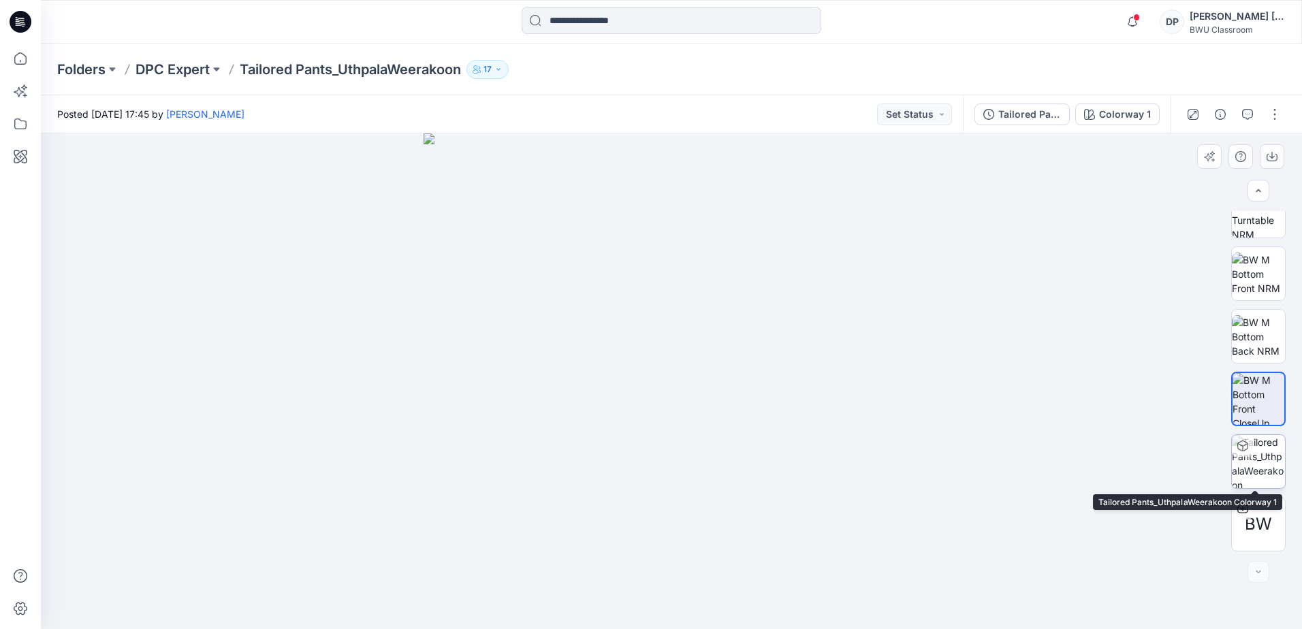
click at [1268, 453] on img at bounding box center [1257, 461] width 53 height 53
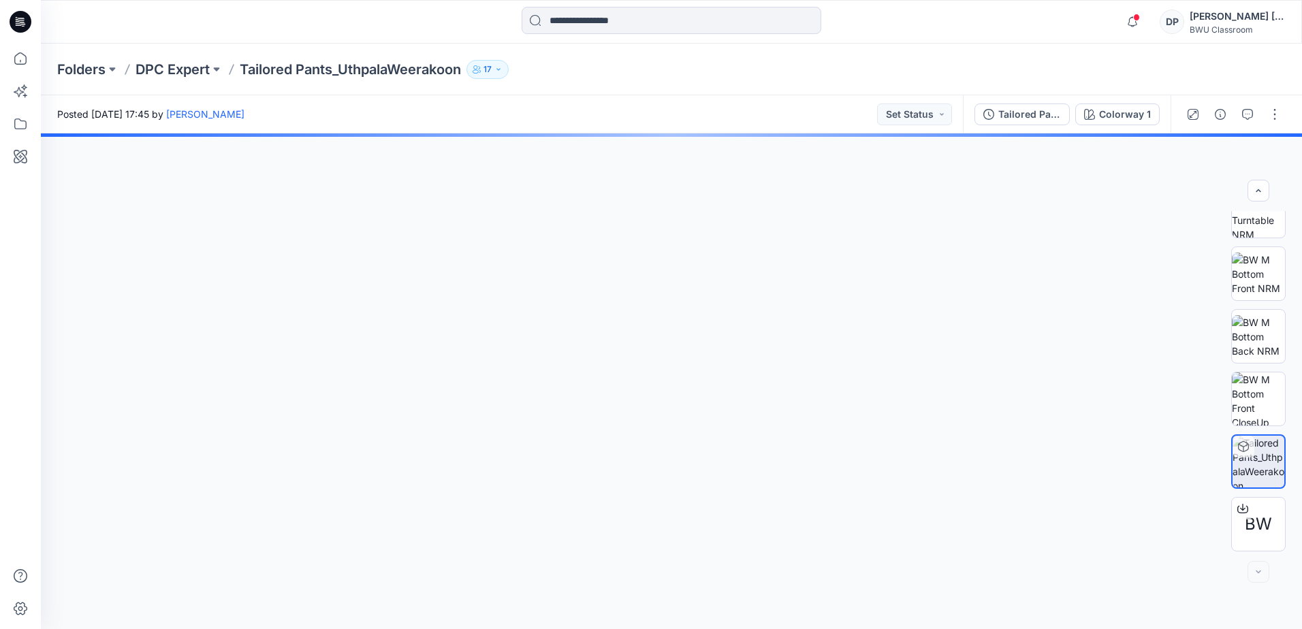
drag, startPoint x: 672, startPoint y: 394, endPoint x: 664, endPoint y: 292, distance: 102.4
click at [662, 292] on div at bounding box center [671, 381] width 1261 height 496
drag, startPoint x: 675, startPoint y: 421, endPoint x: 715, endPoint y: 326, distance: 103.2
click at [715, 326] on div at bounding box center [671, 381] width 1261 height 496
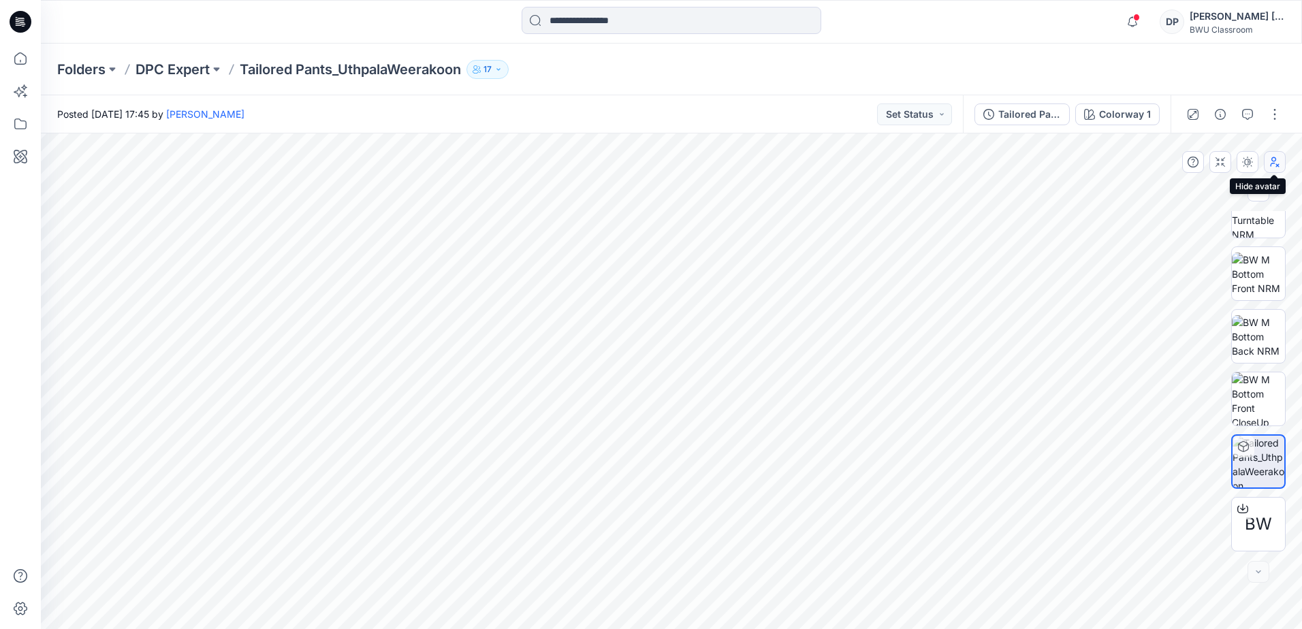
click at [1272, 168] on button "button" at bounding box center [1274, 162] width 22 height 22
click at [208, 64] on div "Folders DPC Expert Tailored Pants_UthpalaWeerakoon 17" at bounding box center [618, 69] width 1122 height 19
click at [197, 69] on p "DPC Expert" at bounding box center [172, 69] width 74 height 19
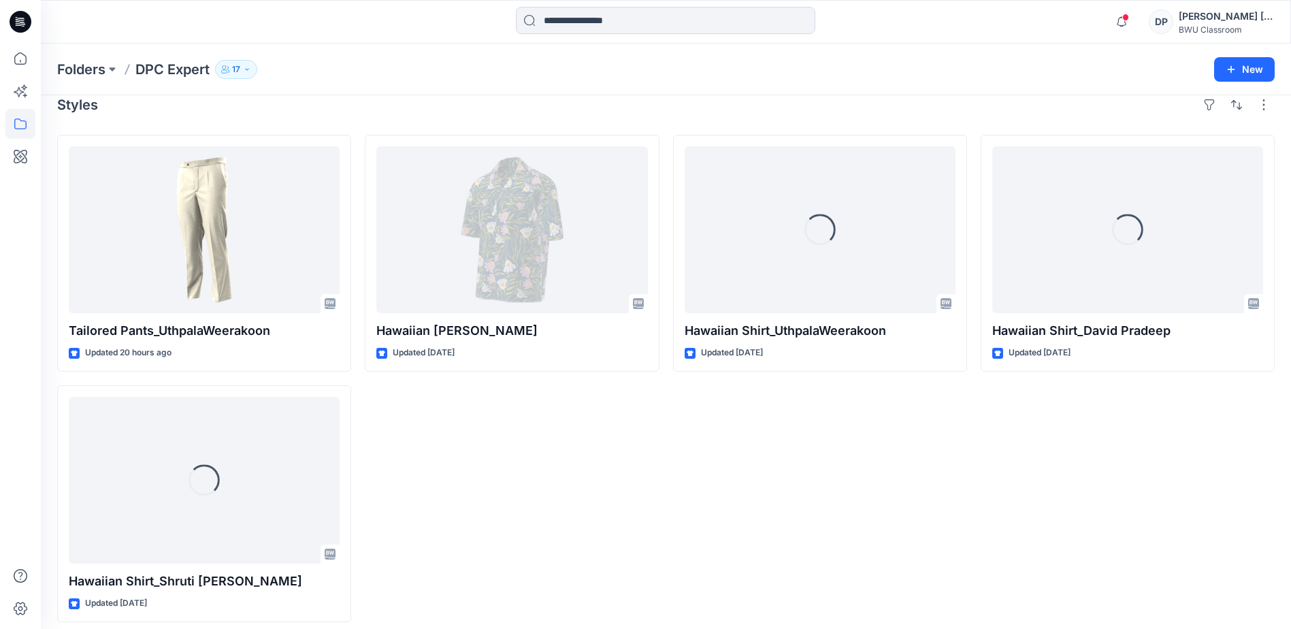
scroll to position [27, 0]
